Goal: Task Accomplishment & Management: Use online tool/utility

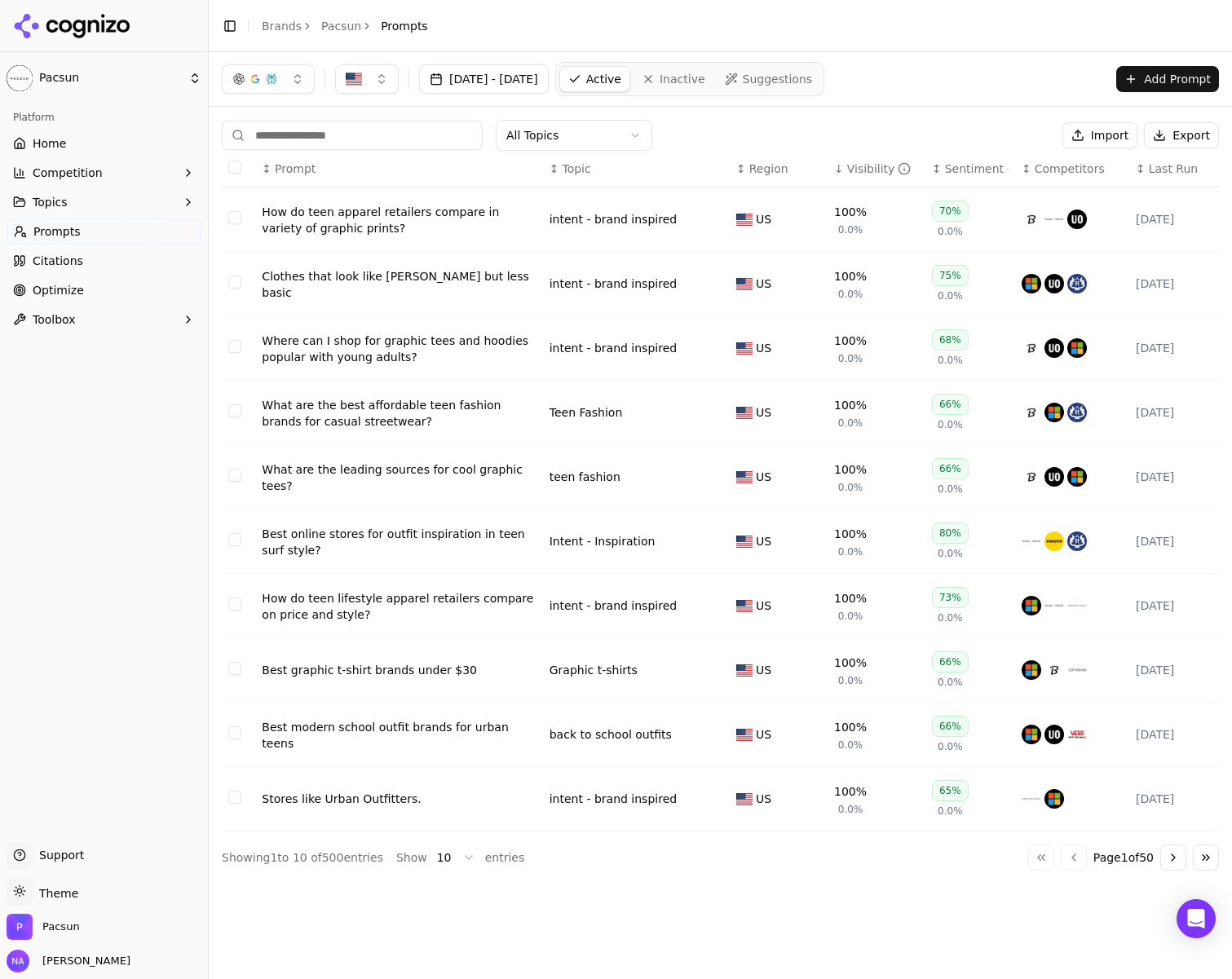
click at [92, 22] on icon at bounding box center [93, 26] width 11 height 12
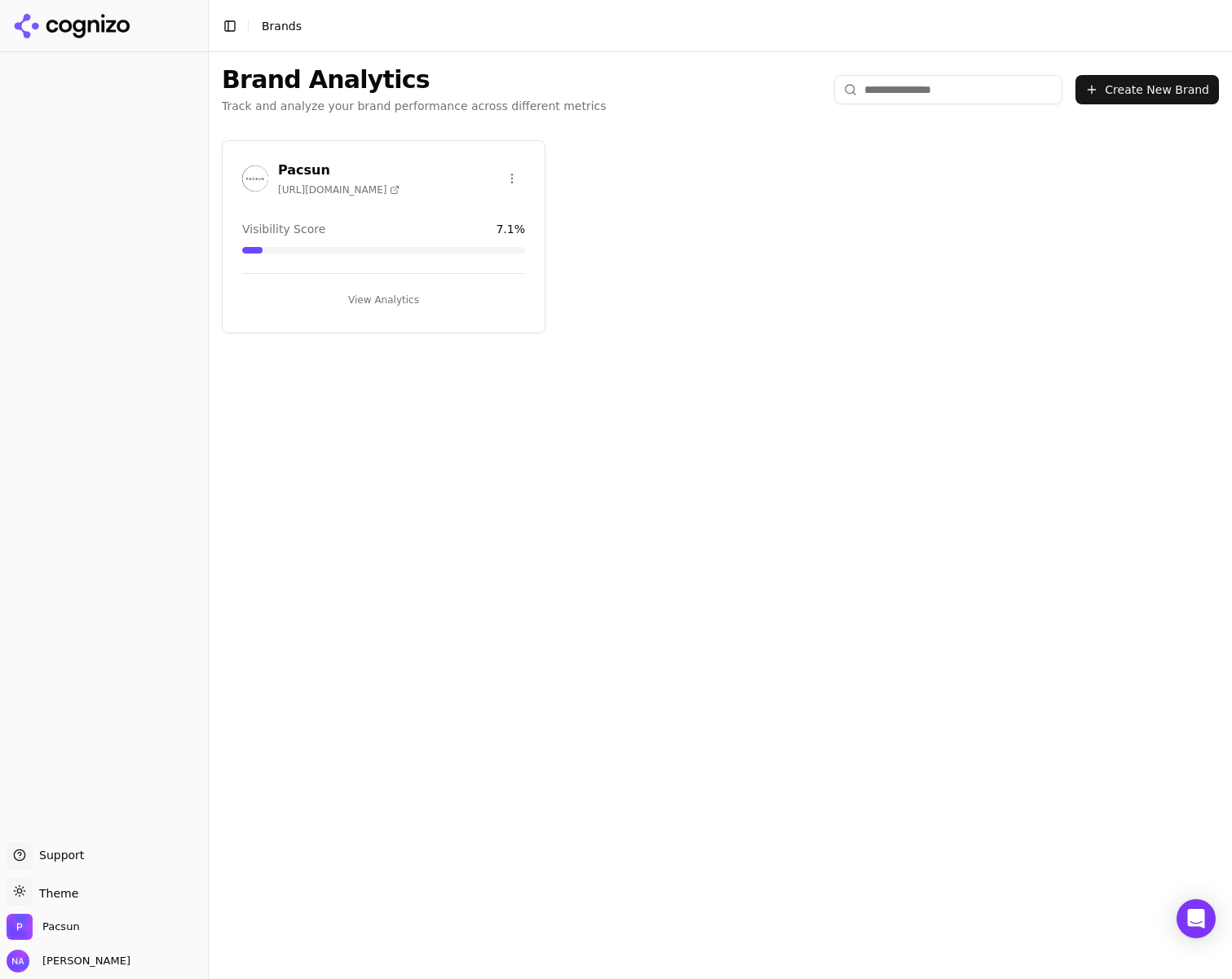
click at [385, 300] on button "View Analytics" at bounding box center [384, 300] width 283 height 26
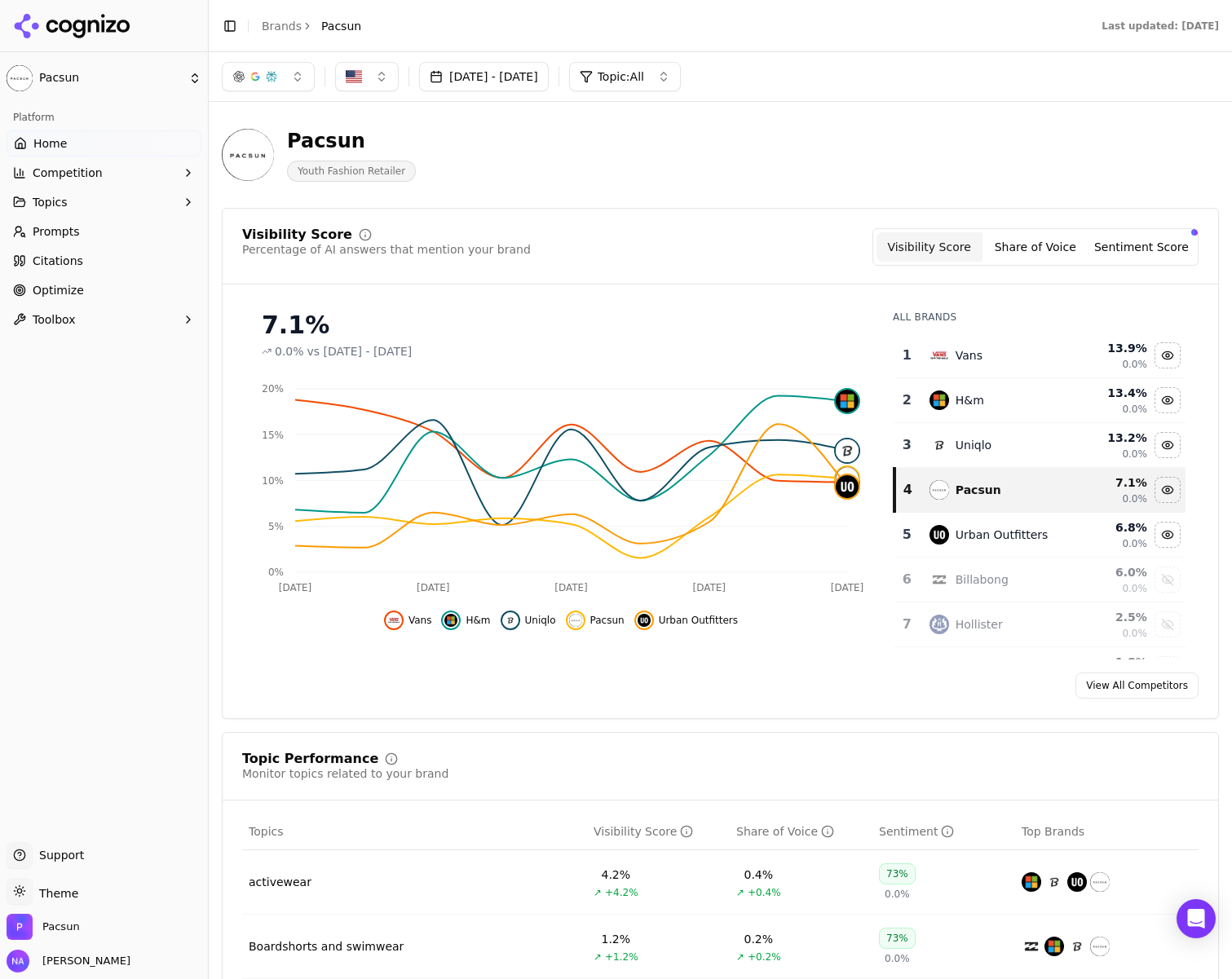
click at [1165, 255] on button "Sentiment Score" at bounding box center [1141, 247] width 106 height 29
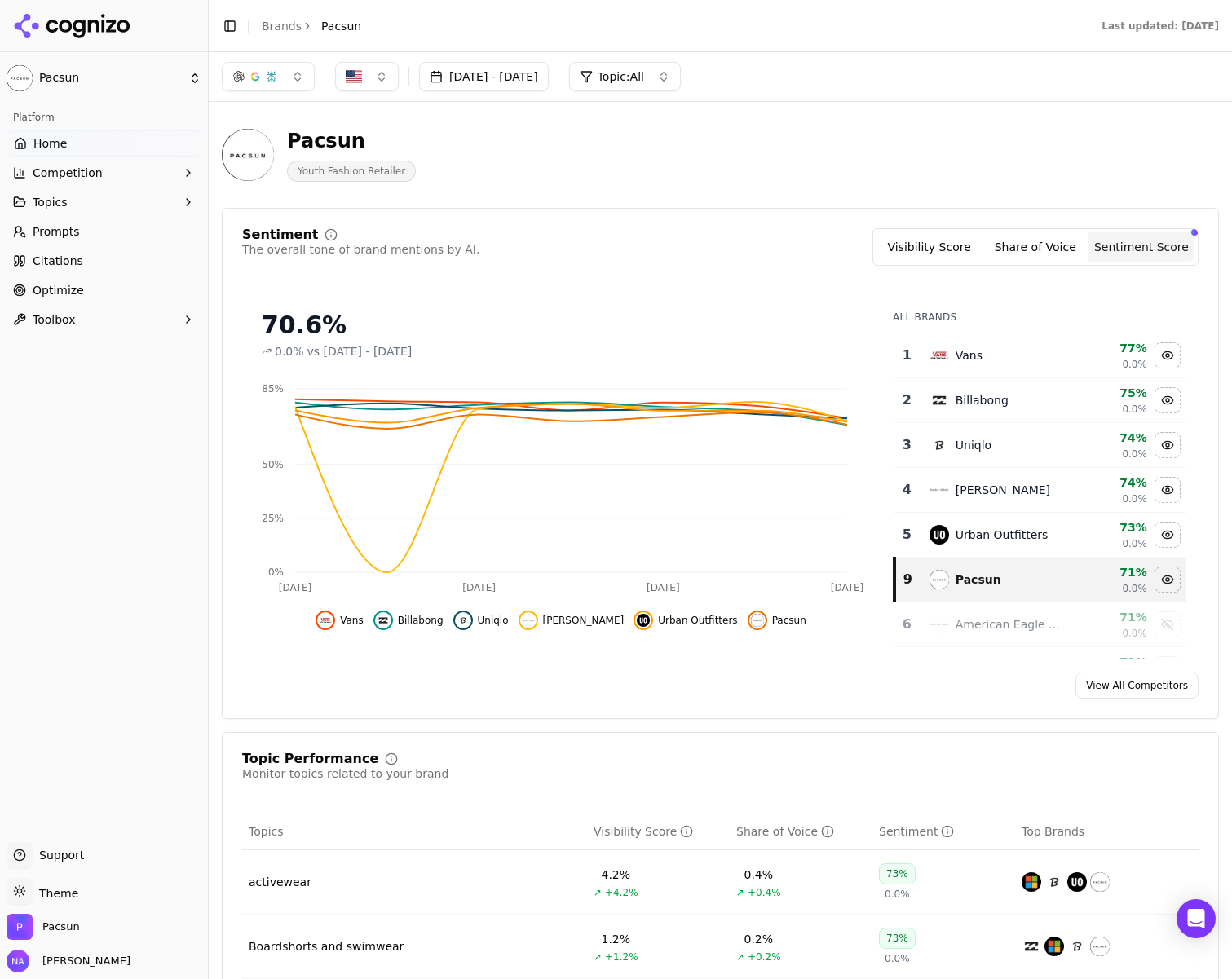
click at [1037, 248] on button "Share of Voice" at bounding box center [1035, 247] width 106 height 29
click at [1024, 246] on button "Share of Voice" at bounding box center [1035, 247] width 106 height 29
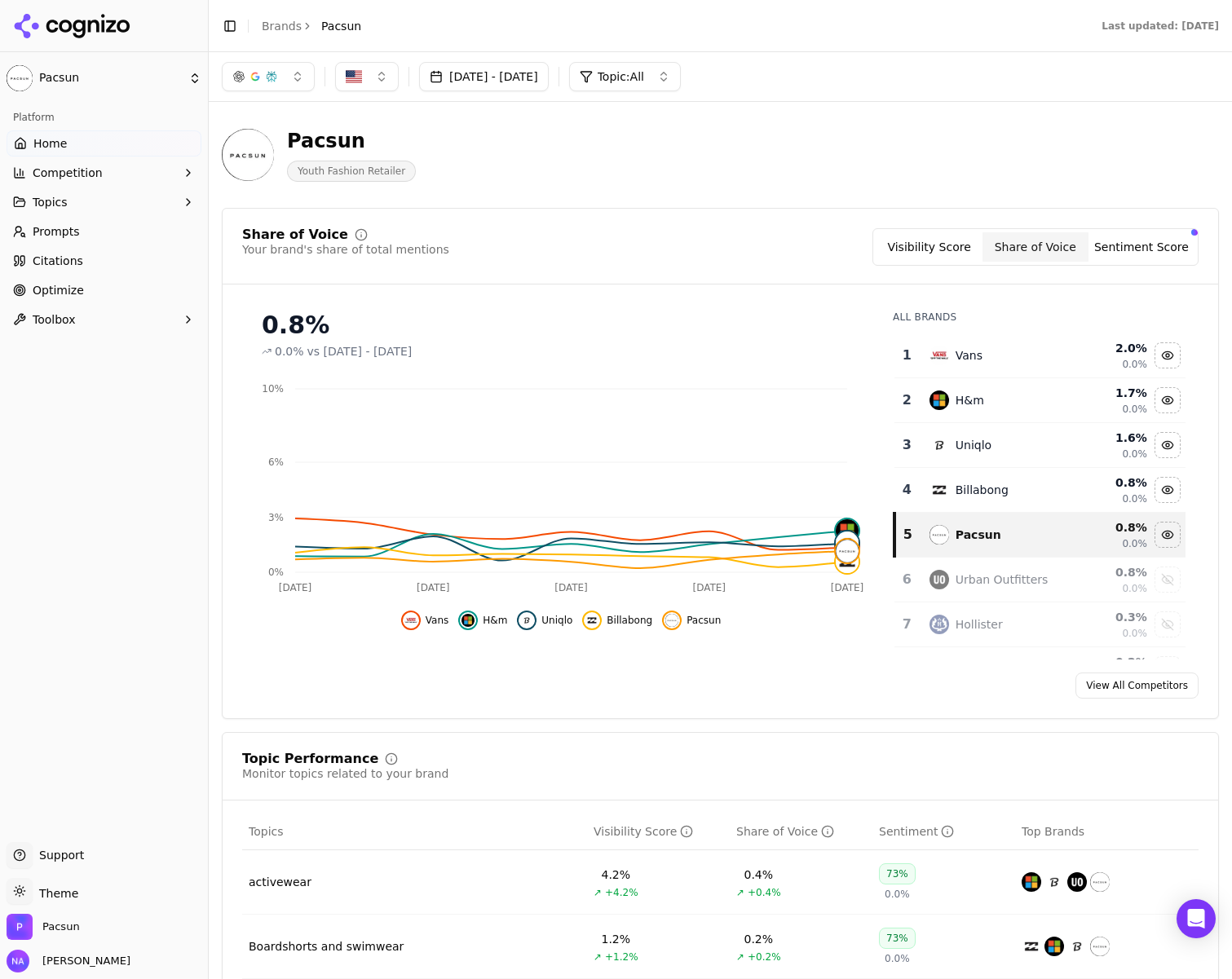
click at [937, 252] on button "Visibility Score" at bounding box center [929, 247] width 106 height 29
